Goal: Find specific page/section: Find specific page/section

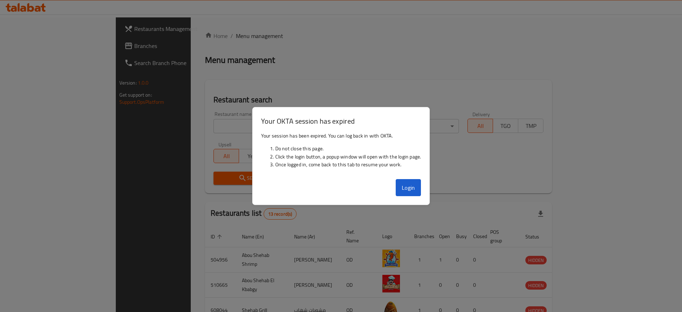
click at [355, 114] on div "Your OKTA session has expired" at bounding box center [341, 118] width 177 height 22
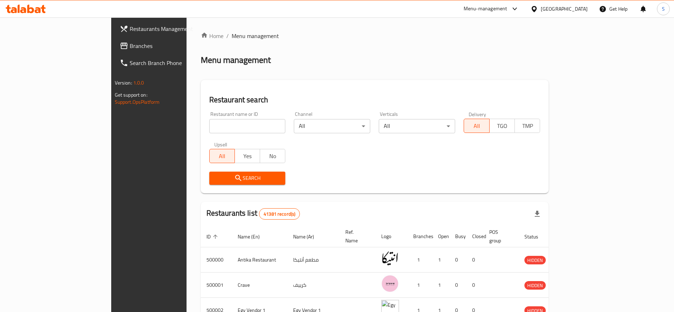
click at [233, 90] on div "Restaurant search Restaurant name or ID Restaurant name or ID Channel All ​ Ver…" at bounding box center [375, 136] width 348 height 113
click at [223, 131] on input "search" at bounding box center [247, 126] width 76 height 14
click at [261, 72] on div "Home / Menu management Menu management Restaurant search Restaurant name or ID …" at bounding box center [375, 266] width 348 height 469
drag, startPoint x: 429, startPoint y: 23, endPoint x: 435, endPoint y: 0, distance: 23.7
click at [429, 23] on div "Home / Menu management Menu management Restaurant search Restaurant name or ID …" at bounding box center [375, 266] width 377 height 498
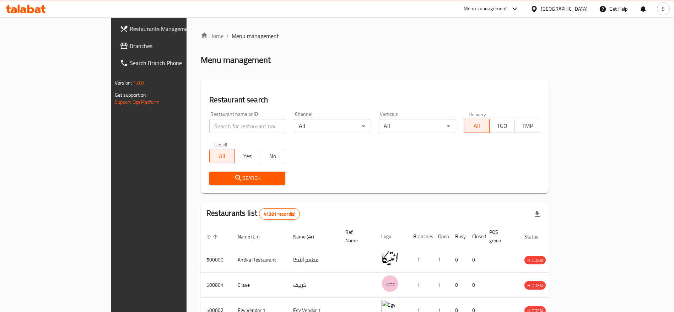
click at [248, 88] on div "Restaurant search Restaurant name or ID Restaurant name or ID Channel All ​ Ver…" at bounding box center [375, 136] width 348 height 113
click at [348, 98] on h2 "Restaurant search" at bounding box center [374, 100] width 331 height 11
click at [429, 185] on div "Search" at bounding box center [375, 178] width 340 height 22
click at [489, 43] on div "Home / Menu management Menu management Restaurant search Restaurant name or ID …" at bounding box center [375, 272] width 348 height 481
click at [439, 79] on div "Home / Menu management Menu management Restaurant search Restaurant name or ID …" at bounding box center [375, 272] width 348 height 481
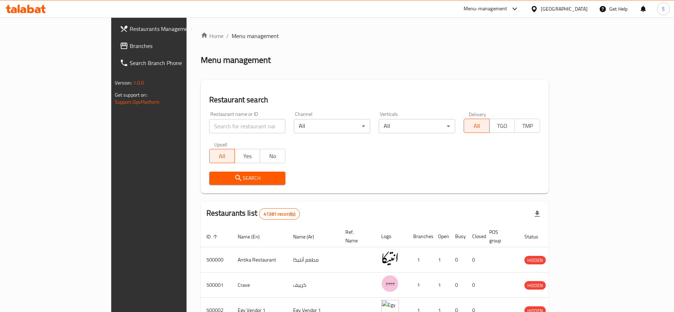
click at [334, 96] on h2 "Restaurant search" at bounding box center [374, 100] width 331 height 11
click at [507, 6] on div "Menu-management" at bounding box center [486, 9] width 44 height 9
click at [514, 32] on div "All Plugins" at bounding box center [500, 31] width 107 height 16
